Goal: Task Accomplishment & Management: Complete application form

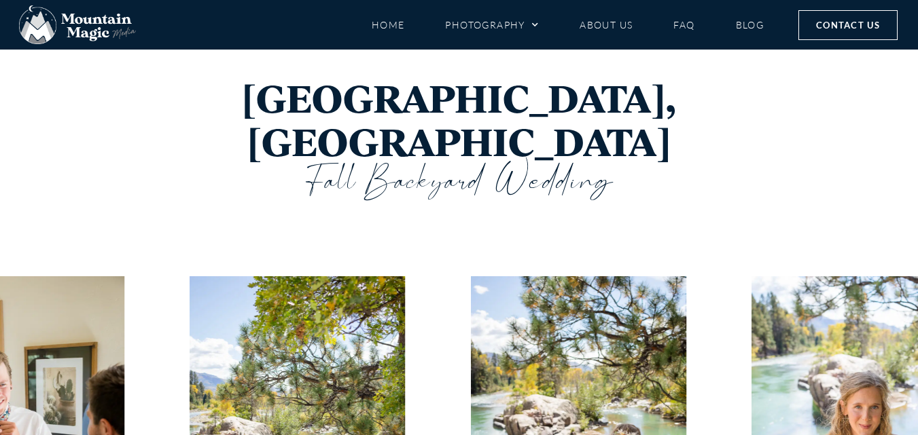
click at [831, 18] on span "Contact Us" at bounding box center [848, 25] width 64 height 15
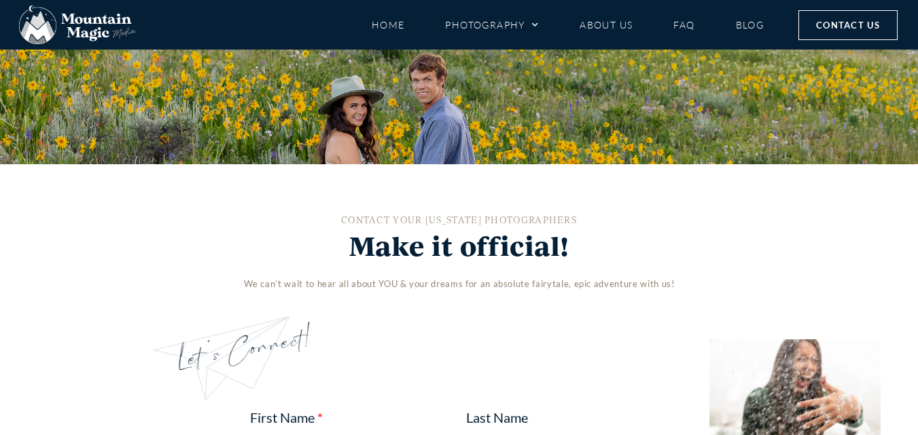
scroll to position [815, 0]
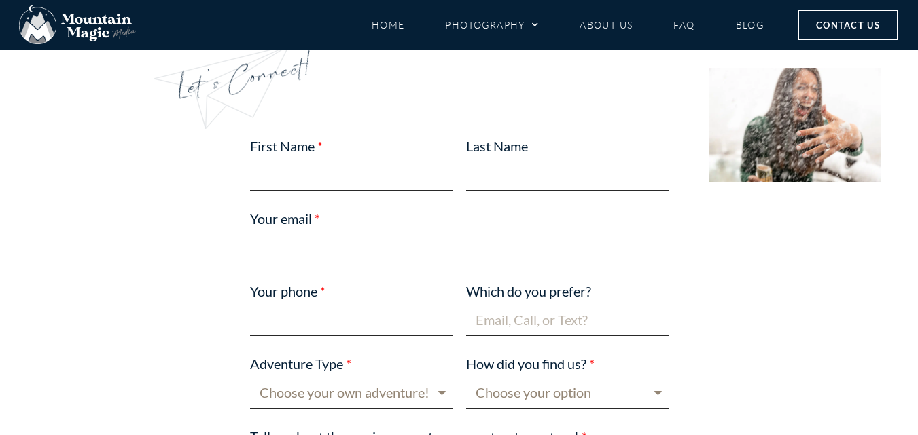
click at [304, 183] on input "First Name" at bounding box center [351, 175] width 202 height 32
type input "Jessica"
type input "Sharp"
type input "jessicasharp924@gmail.com"
type input "09830152514"
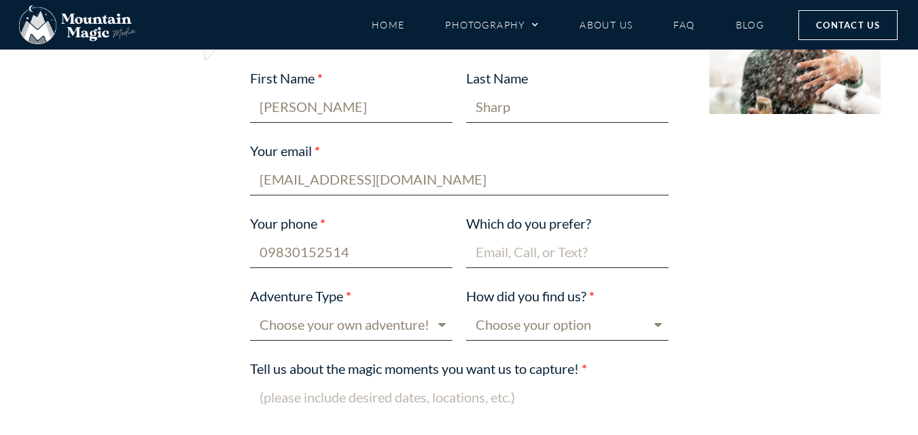
scroll to position [951, 0]
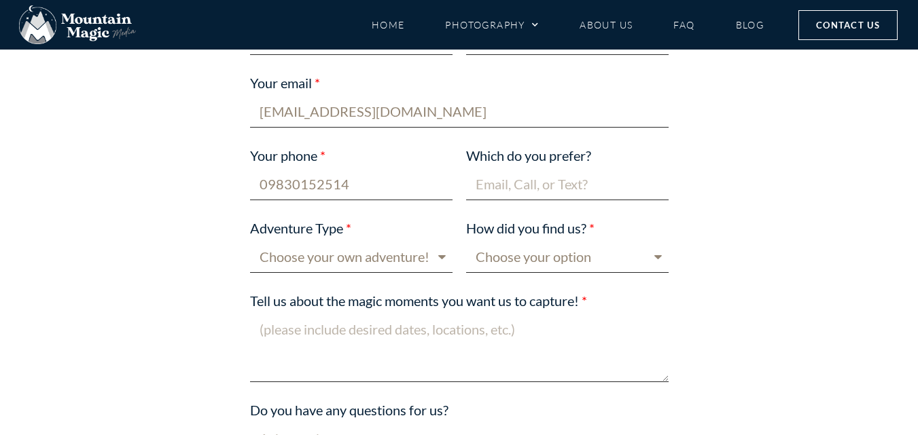
click at [548, 182] on input "Which do you prefer?" at bounding box center [567, 184] width 202 height 32
type input "Email"
click at [369, 263] on select "Choose your own adventure! Proposal Engagement Elopement Wedding Boudoir Family…" at bounding box center [351, 257] width 202 height 32
select select "Engagement"
click at [250, 241] on select "Choose your own adventure! Proposal Engagement Elopement Wedding Boudoir Family…" at bounding box center [351, 257] width 202 height 32
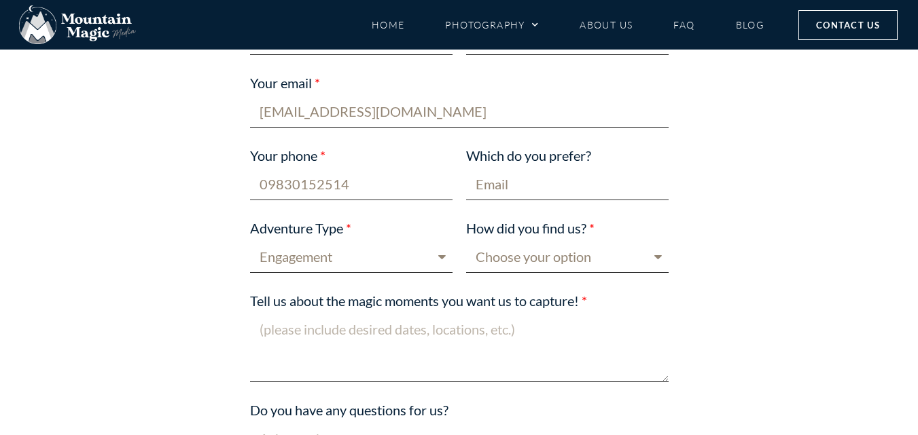
click at [645, 264] on select "Choose your option Blog post Crested Butte Gunnison Wedding Guide Event Faceboo…" at bounding box center [567, 257] width 202 height 32
select select "Google"
click at [466, 241] on select "Choose your option Blog post Crested Butte Gunnison Wedding Guide Event Faceboo…" at bounding box center [567, 257] width 202 height 32
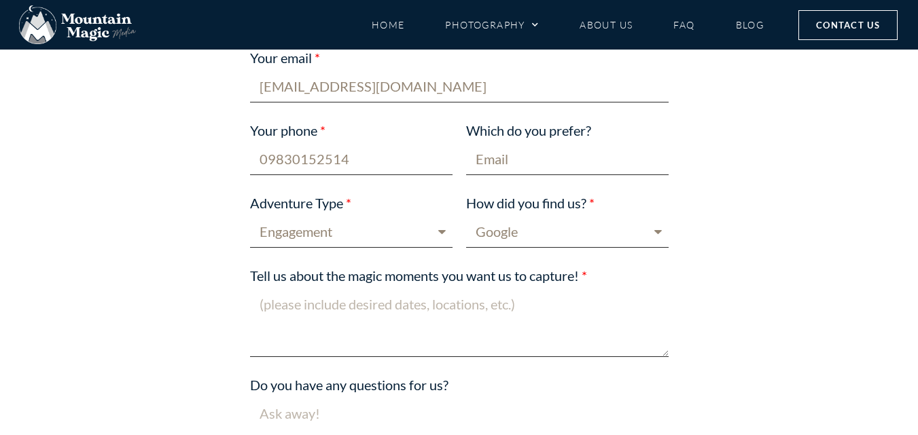
scroll to position [1019, 0]
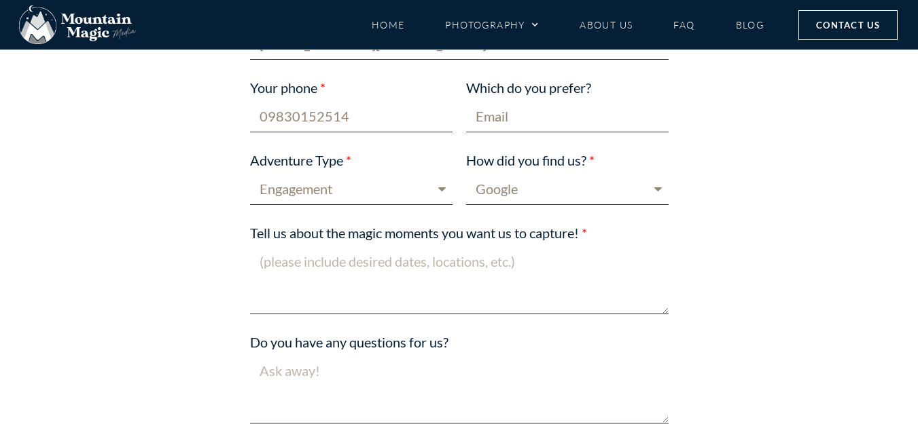
click at [380, 280] on textarea "Tell us about the magic moments you want us to capture!" at bounding box center [459, 280] width 418 height 69
click at [279, 401] on textarea "Do you have any questions for us?" at bounding box center [459, 389] width 418 height 69
paste textarea "Hello , I hope this message finds you well. I noticed that your website is not …"
type textarea "Hello , I hope this message finds you well. I noticed that your website is not …"
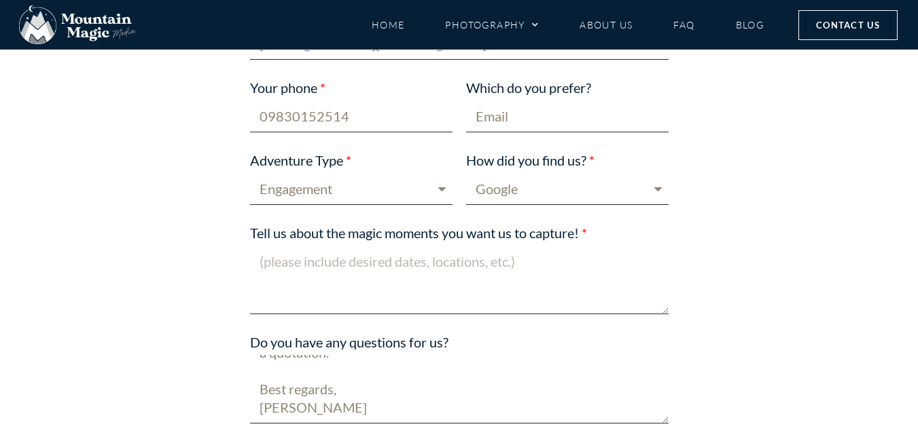
click at [315, 309] on textarea "Tell us about the magic moments you want us to capture!" at bounding box center [459, 280] width 418 height 69
paste textarea "4-Month Plan to Outrank Your Competitors"
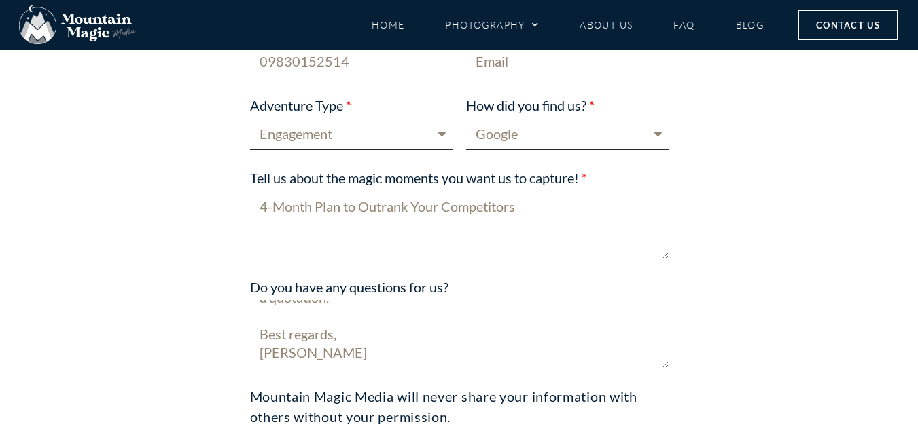
scroll to position [1290, 0]
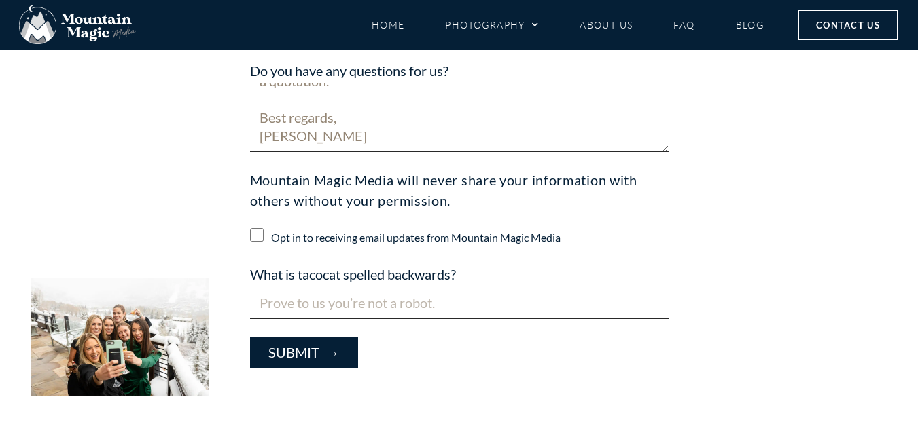
type textarea "4-Month Plan to Outrank Your Competitors"
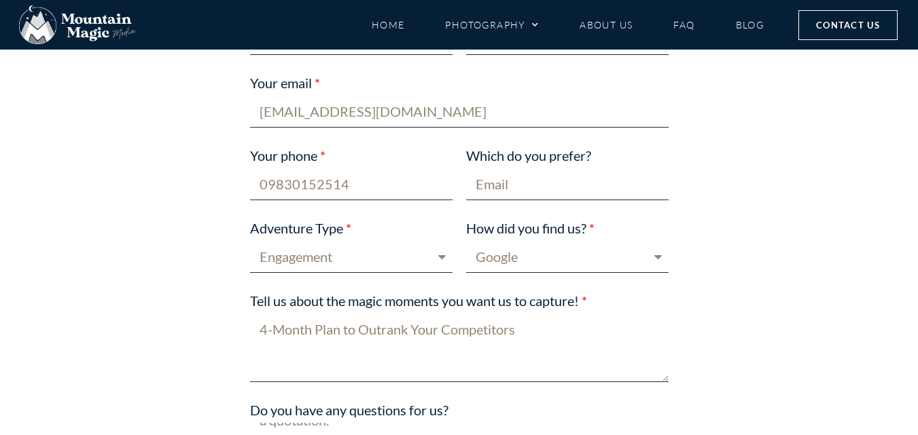
scroll to position [1223, 0]
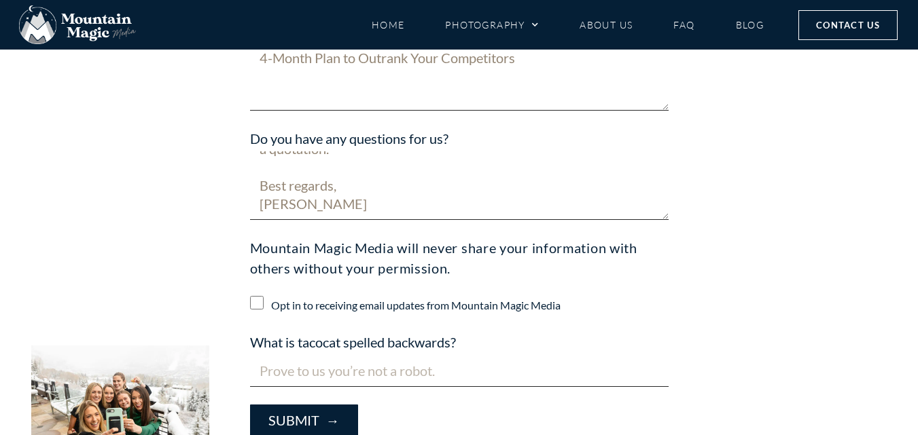
click at [273, 373] on input "What is tacocat spelled backwards?" at bounding box center [459, 371] width 418 height 32
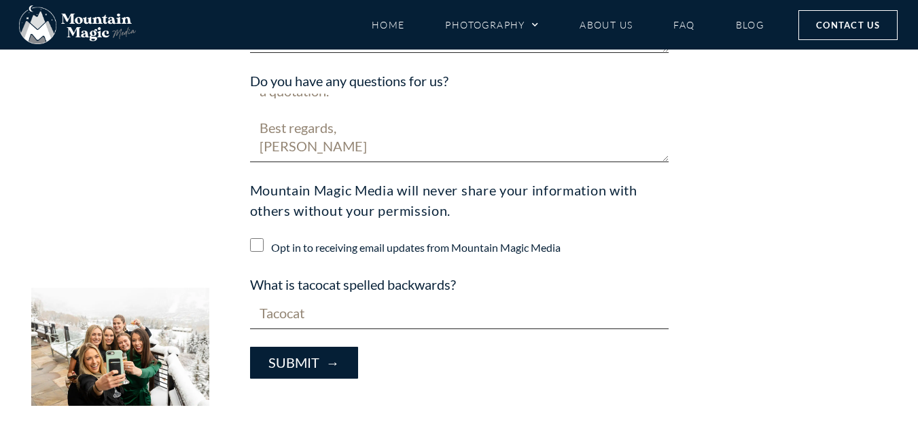
scroll to position [1426, 0]
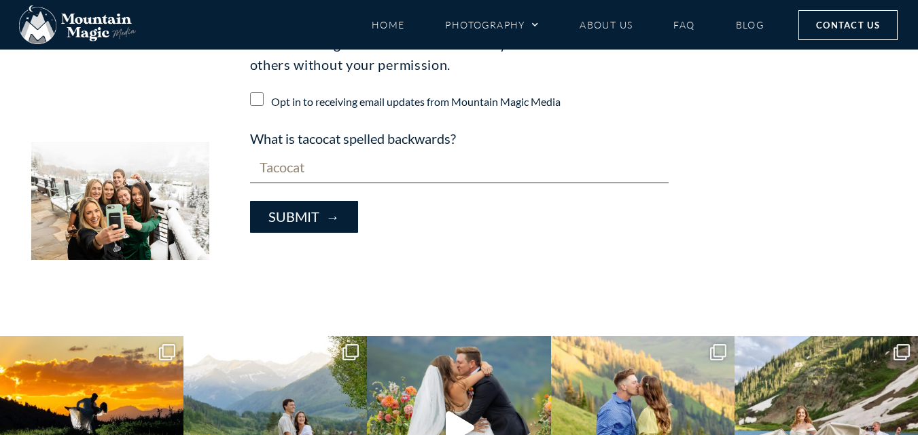
type input "Tacocat"
click at [302, 217] on button "Submit →" at bounding box center [304, 217] width 108 height 32
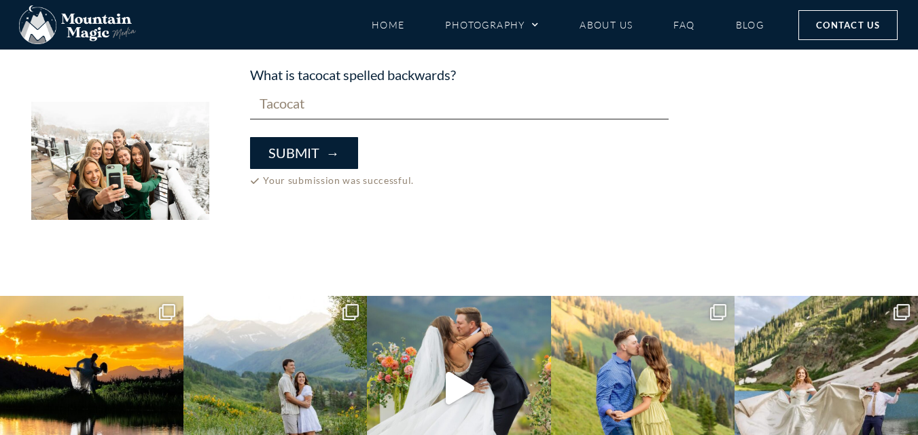
scroll to position [1494, 0]
